Goal: Task Accomplishment & Management: Manage account settings

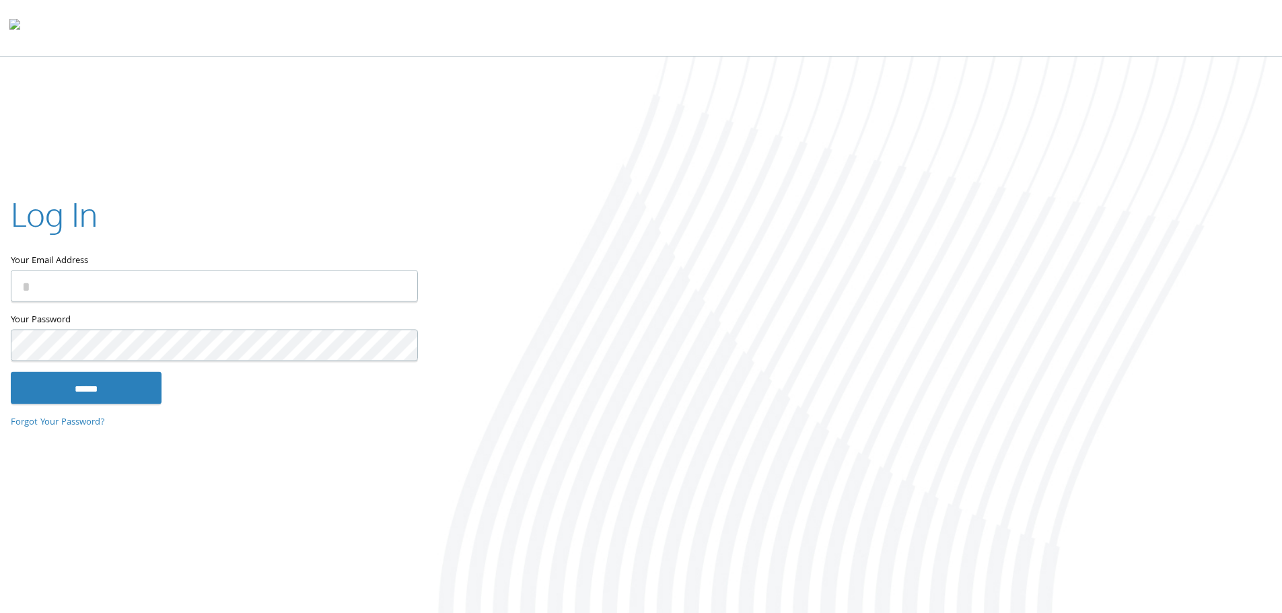
type input "**********"
click at [84, 384] on input "******" at bounding box center [86, 387] width 151 height 32
type input "**********"
click at [116, 386] on input "******" at bounding box center [86, 387] width 151 height 32
